Goal: Information Seeking & Learning: Learn about a topic

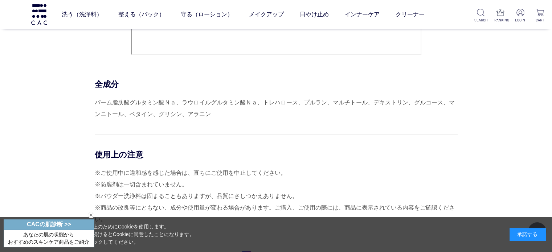
scroll to position [3192, 0]
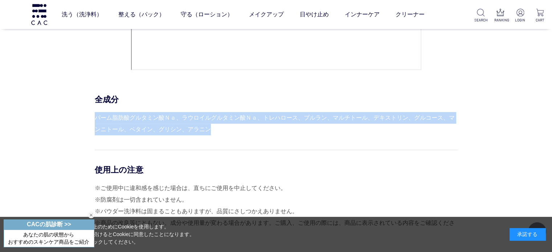
drag, startPoint x: 94, startPoint y: 115, endPoint x: 214, endPoint y: 131, distance: 120.7
click at [214, 127] on div "パーム脂肪酸グルタミン酸Ｎａ、ラウロイルグルタミン酸Ｎａ、トレハロース、プルラン、マルチトール、デキストリン、グルコース、マンニトール、ベタイン、グリシン、ア…" at bounding box center [276, 123] width 363 height 23
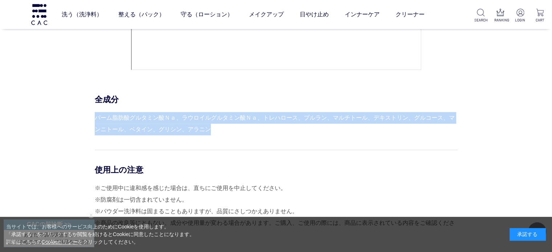
copy div "パーム脂肪酸グルタミン酸Ｎａ、ラウロイルグルタミン酸Ｎａ、トレハロース、プルラン、マルチトール、デキストリン、グルコース、マンニトール、ベタイン、グリシン、ア…"
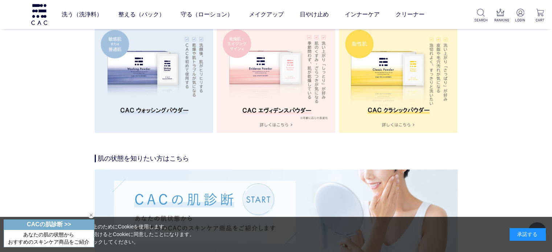
scroll to position [1342, 0]
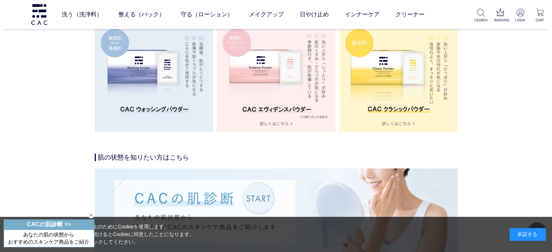
click at [160, 77] on img at bounding box center [154, 72] width 119 height 119
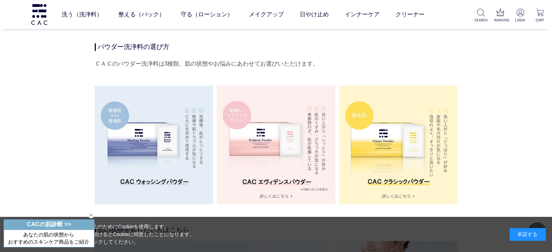
click at [107, 108] on img at bounding box center [154, 145] width 119 height 119
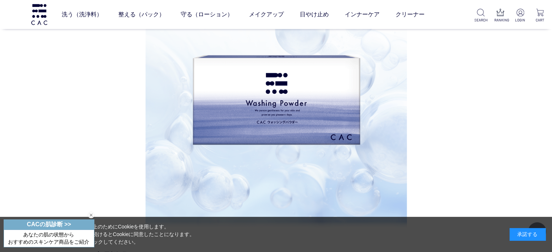
click at [261, 154] on img at bounding box center [276, 79] width 170 height 170
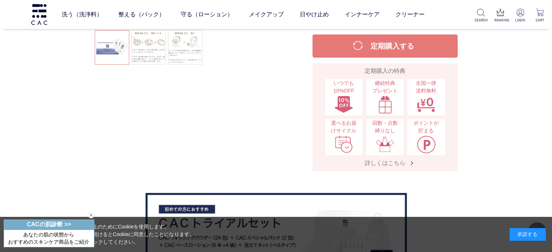
scroll to position [181, 0]
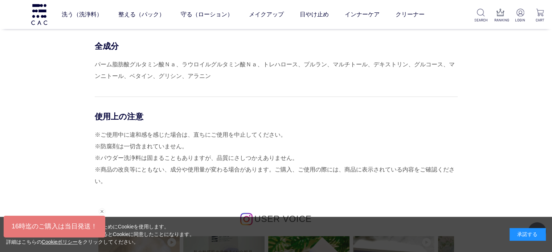
scroll to position [3228, 0]
